Goal: Task Accomplishment & Management: Manage account settings

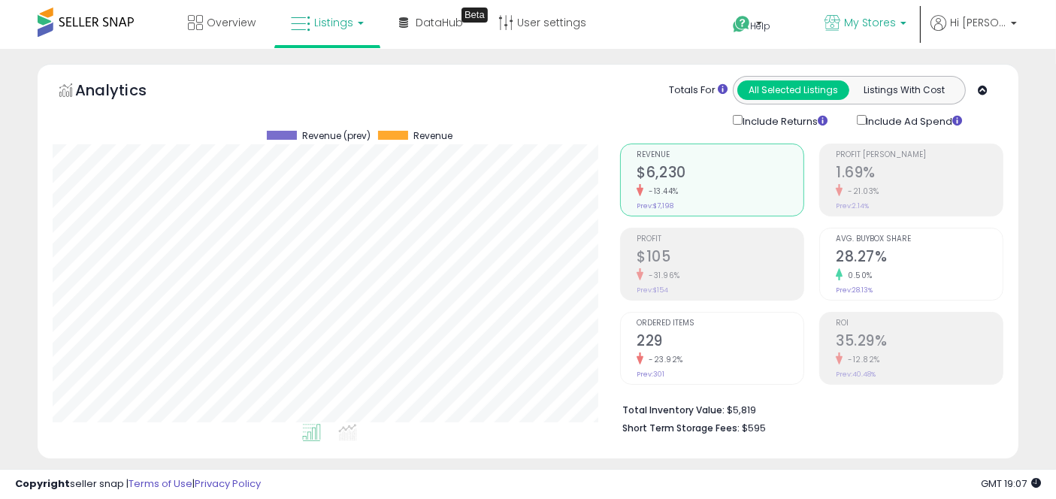
click at [882, 20] on span "My Stores" at bounding box center [870, 22] width 52 height 15
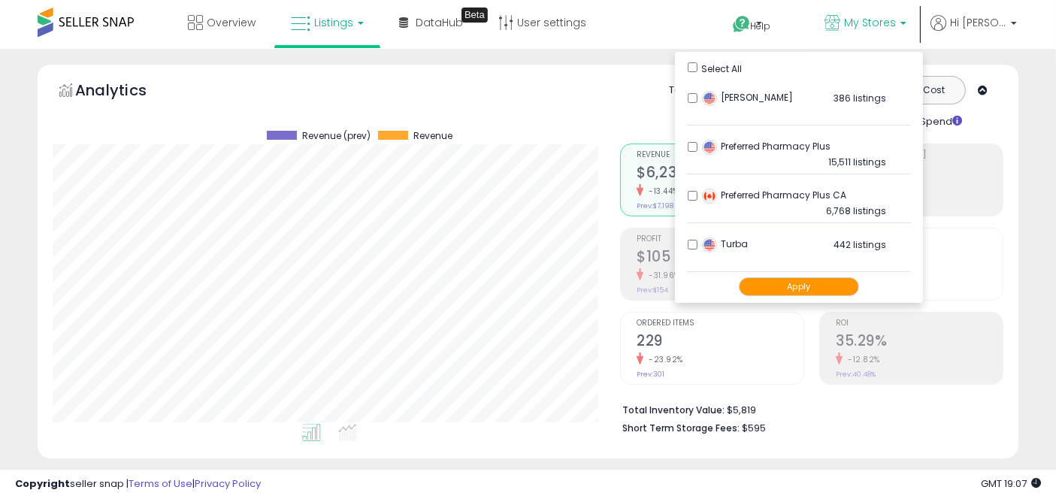
click at [707, 141] on li "Preferred Pharmacy Plus 15,511 listings" at bounding box center [799, 151] width 224 height 47
click at [798, 286] on button "Apply" at bounding box center [799, 286] width 120 height 19
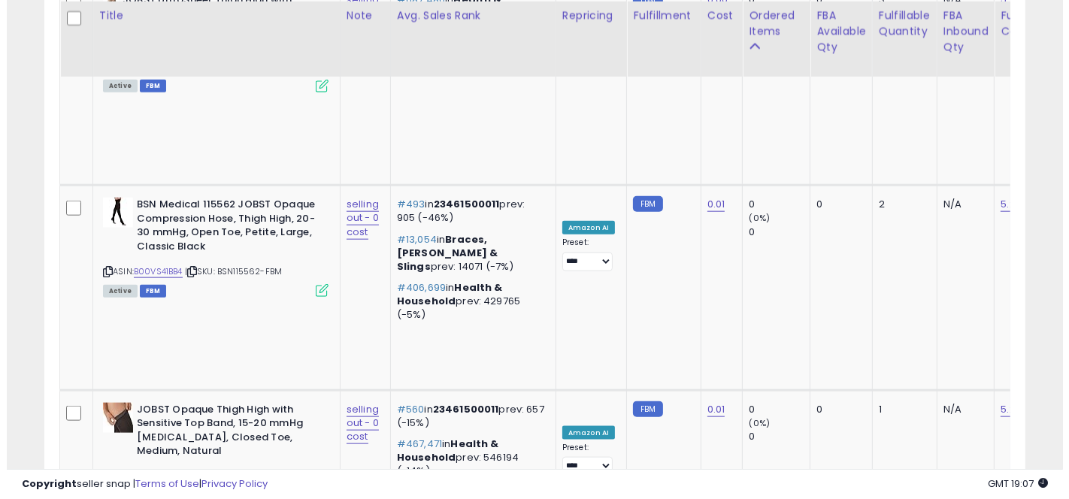
scroll to position [1718, 0]
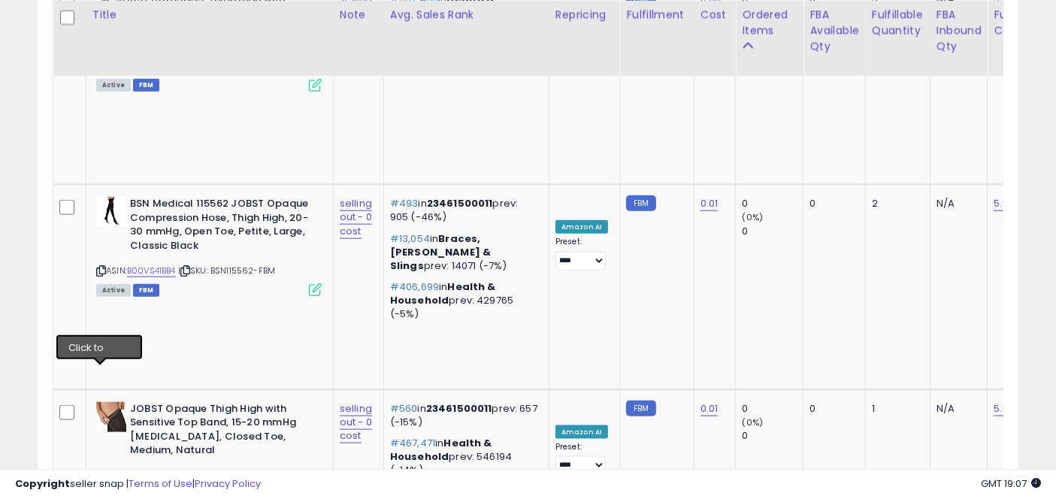
click at [738, 456] on div "Retrieving listings data.. Displaying 1 to 10 of 10 items Title Note" at bounding box center [528, 155] width 951 height 2196
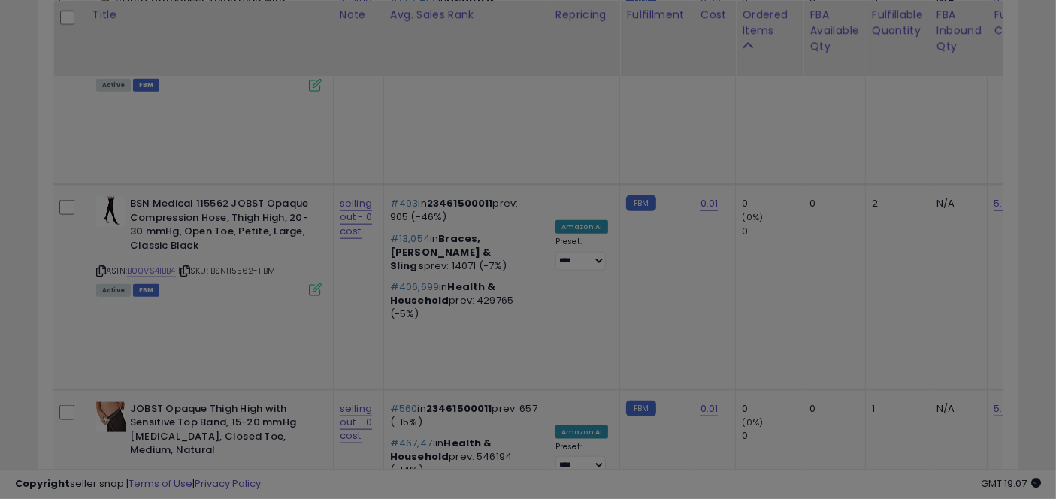
scroll to position [308, 575]
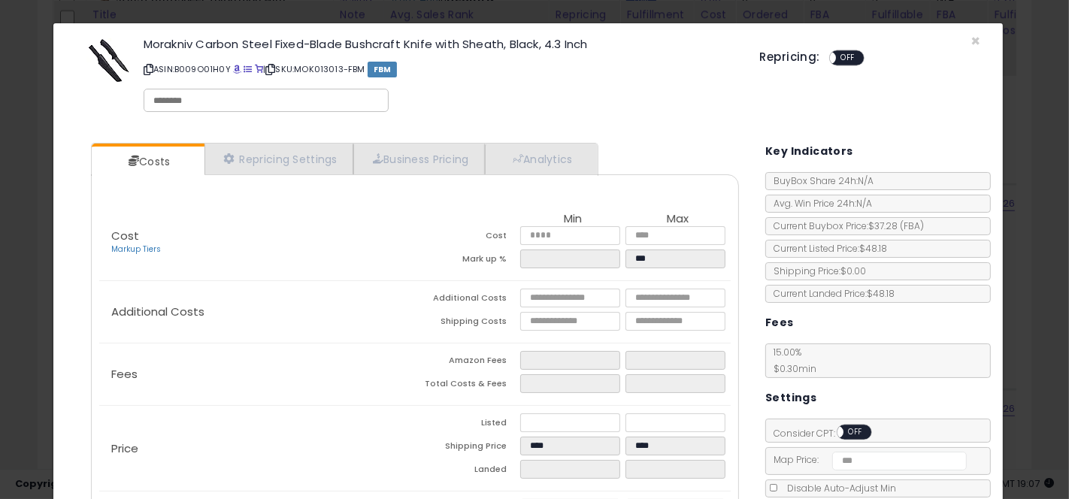
click at [26, 140] on div "× Close Morakniv Carbon Steel Fixed-Blade Bushcraft Knife with Sheath, Black, 4…" at bounding box center [534, 249] width 1069 height 499
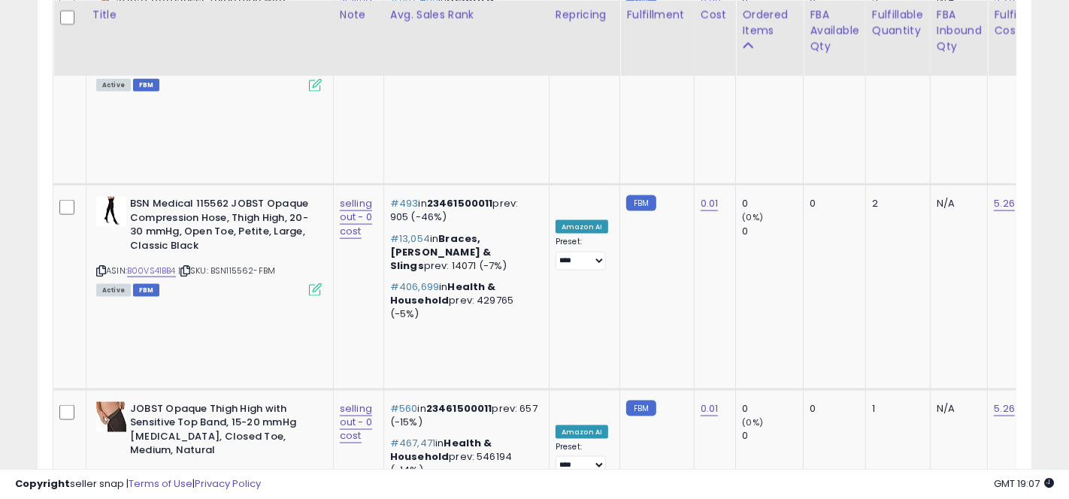
scroll to position [751342, 751082]
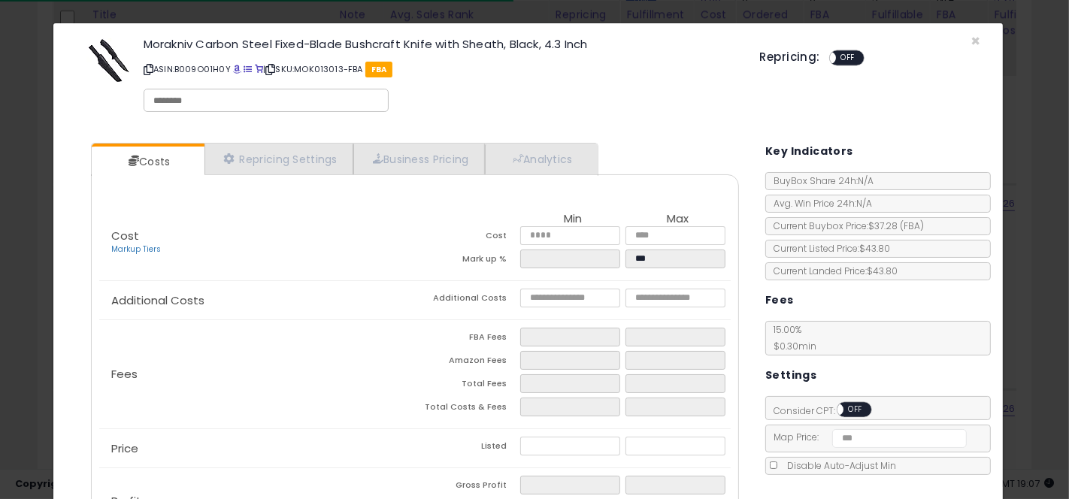
click at [32, 182] on div "× Close Morakniv Carbon Steel Fixed-Blade Bushcraft Knife with Sheath, Black, 4…" at bounding box center [534, 249] width 1069 height 499
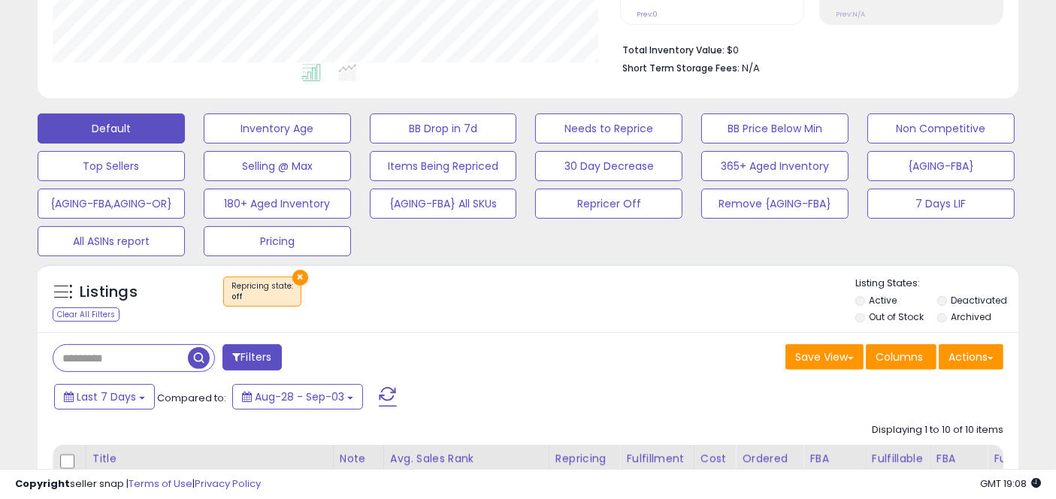
scroll to position [0, 0]
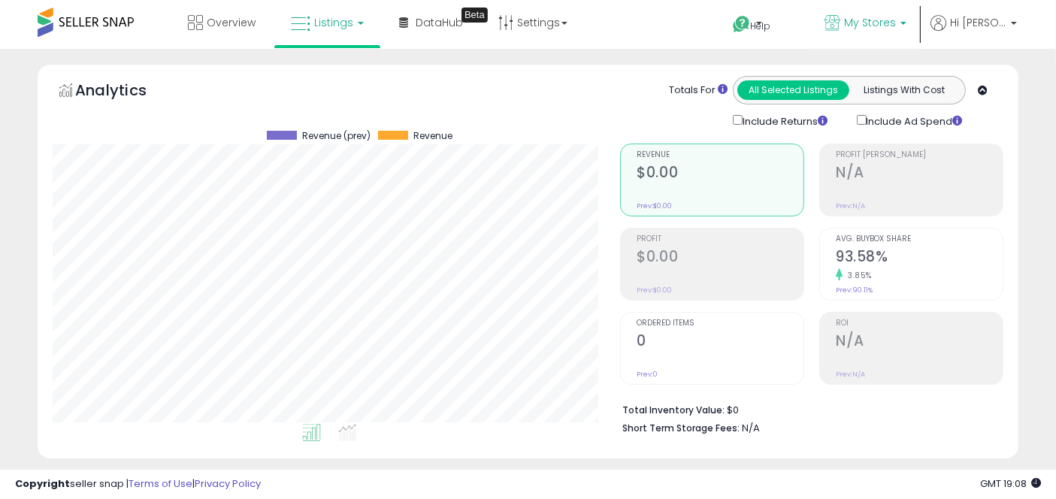
click at [896, 21] on span "My Stores" at bounding box center [870, 22] width 52 height 15
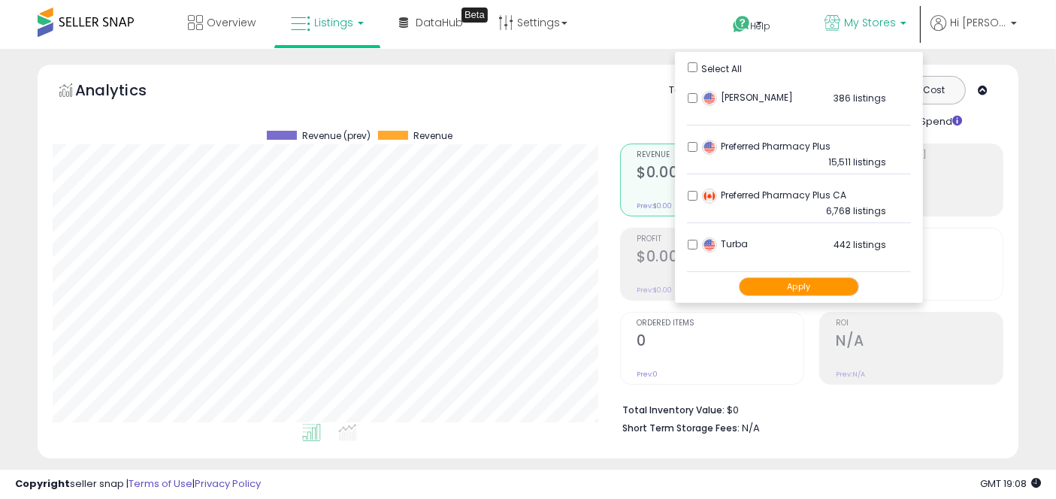
click at [600, 189] on div "Retrieving graph data.. Revenue (prev) Revenue" at bounding box center [324, 283] width 567 height 308
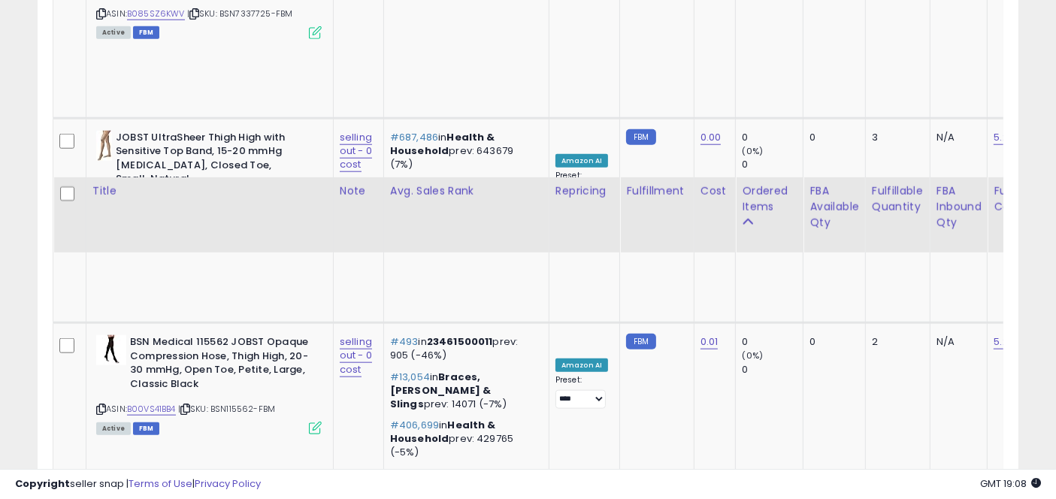
scroll to position [1757, 0]
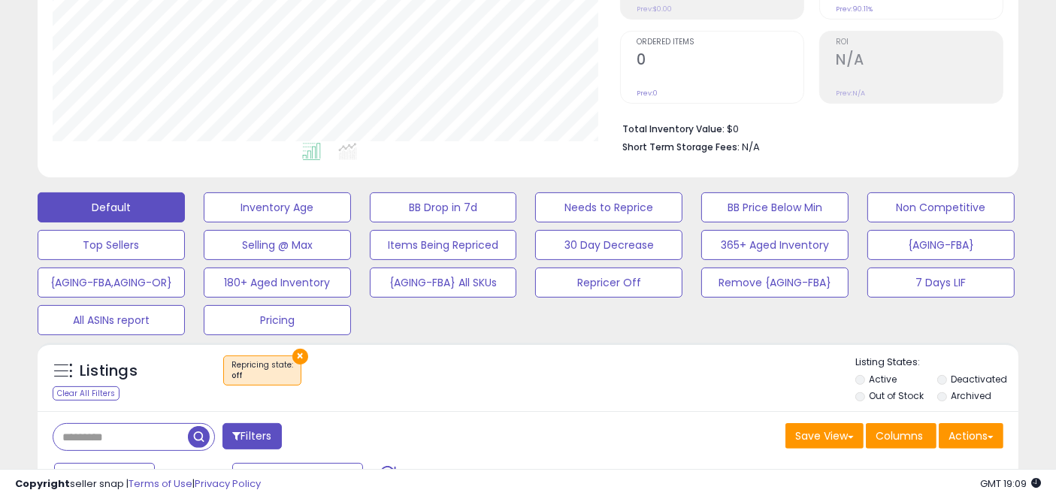
scroll to position [0, 0]
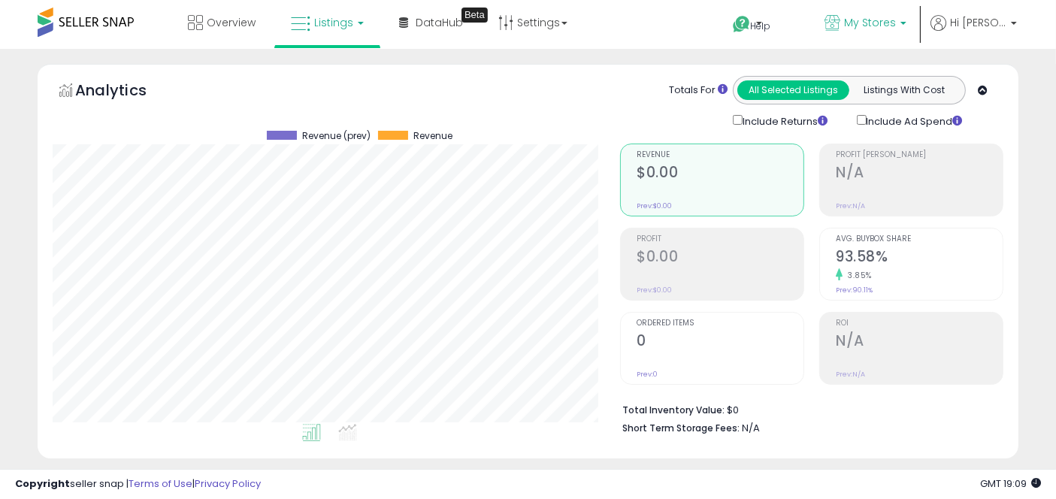
click at [885, 44] on link "My Stores" at bounding box center [865, 24] width 104 height 49
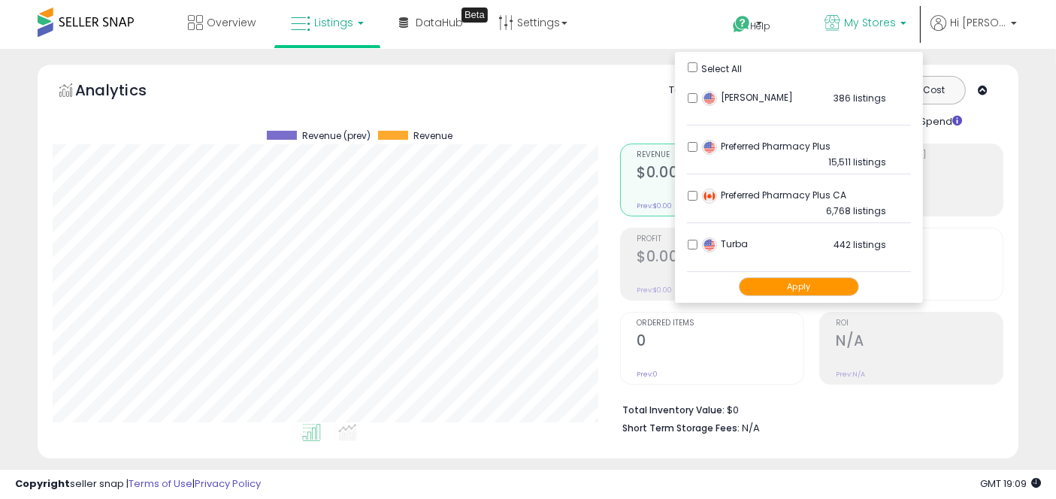
click at [819, 292] on button "Apply" at bounding box center [799, 286] width 120 height 19
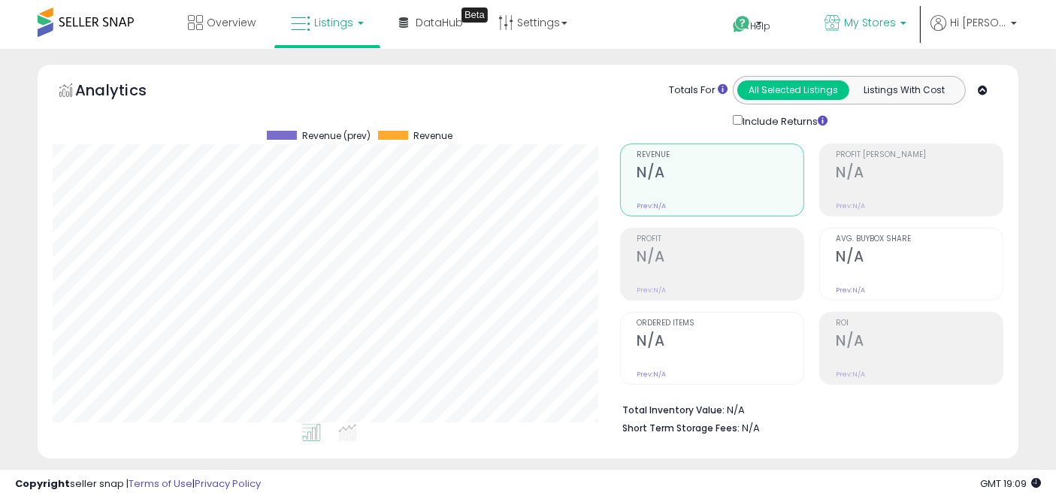
click at [867, 29] on span "My Stores" at bounding box center [870, 22] width 52 height 15
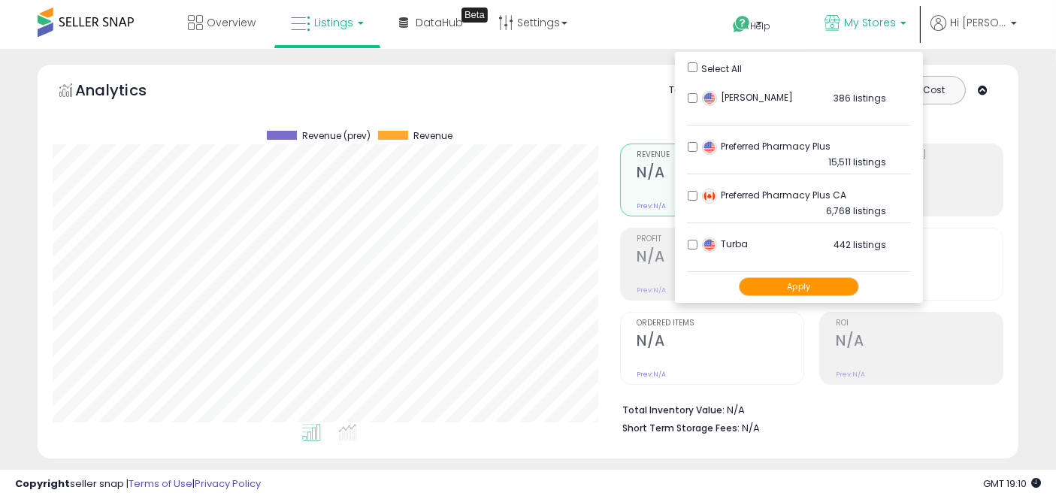
click at [809, 283] on button "Apply" at bounding box center [799, 286] width 120 height 19
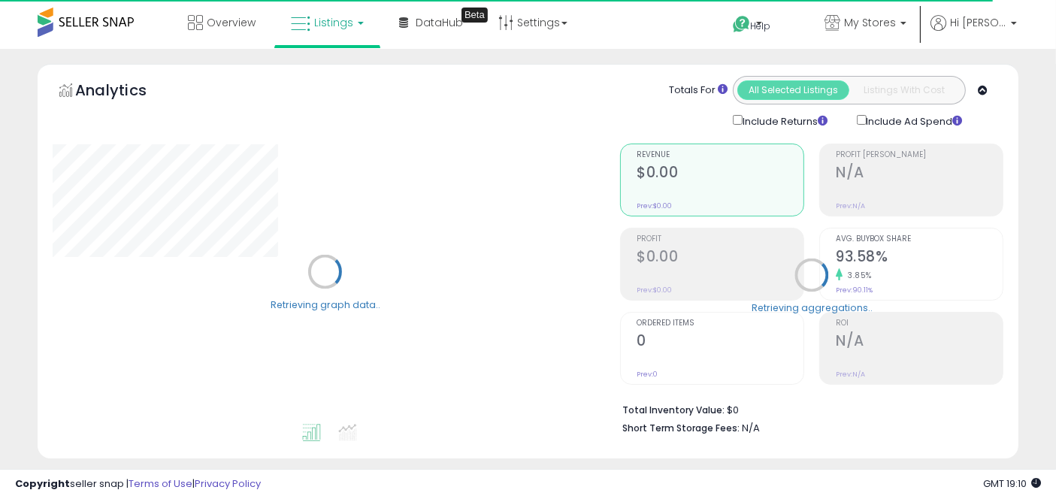
click at [822, 261] on div "Retrieving aggregations.. Revenue $0.00 Prev: $0.00 Profit $0.00 Prev: 0" at bounding box center [812, 286] width 406 height 314
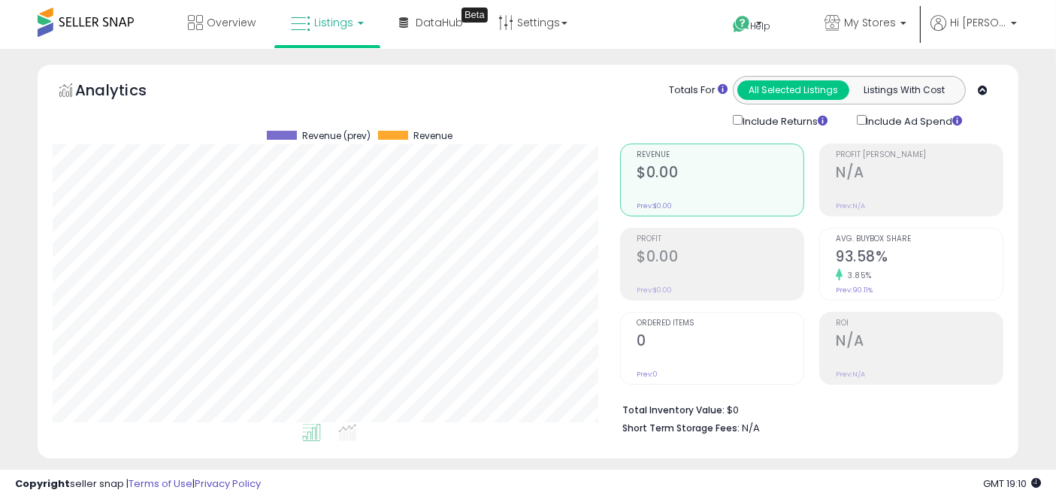
click at [809, 257] on div "Revenue $0.00 Prev: $0.00 Profit $0.00 Prev: $0.00" at bounding box center [716, 264] width 192 height 241
